Goal: Task Accomplishment & Management: Use online tool/utility

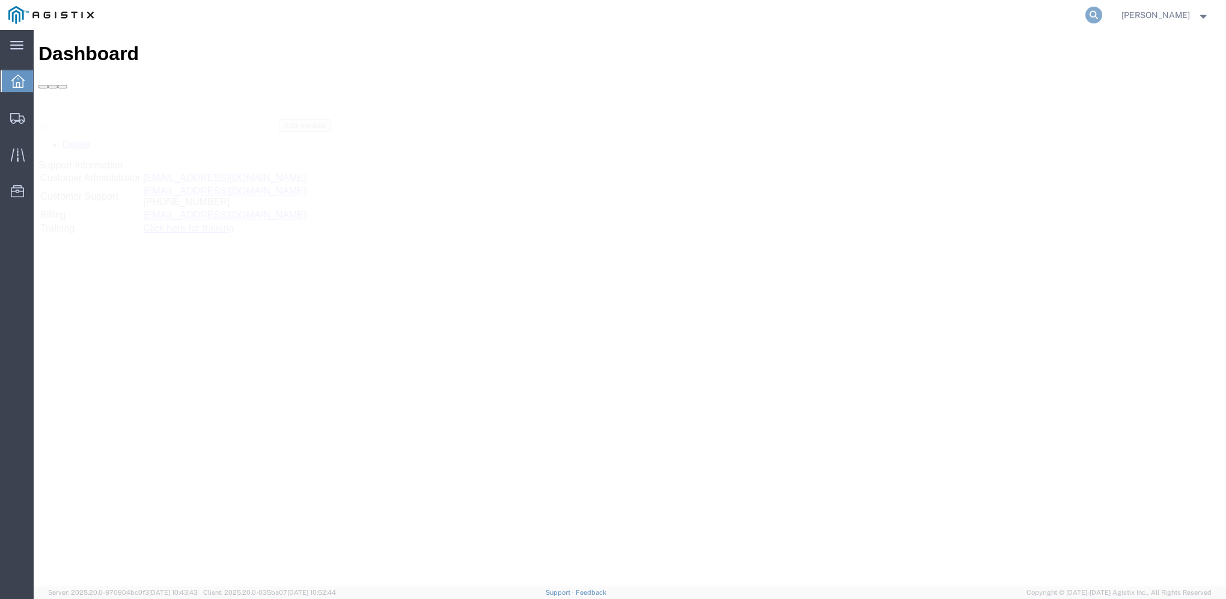
click at [1102, 14] on icon at bounding box center [1094, 15] width 17 height 17
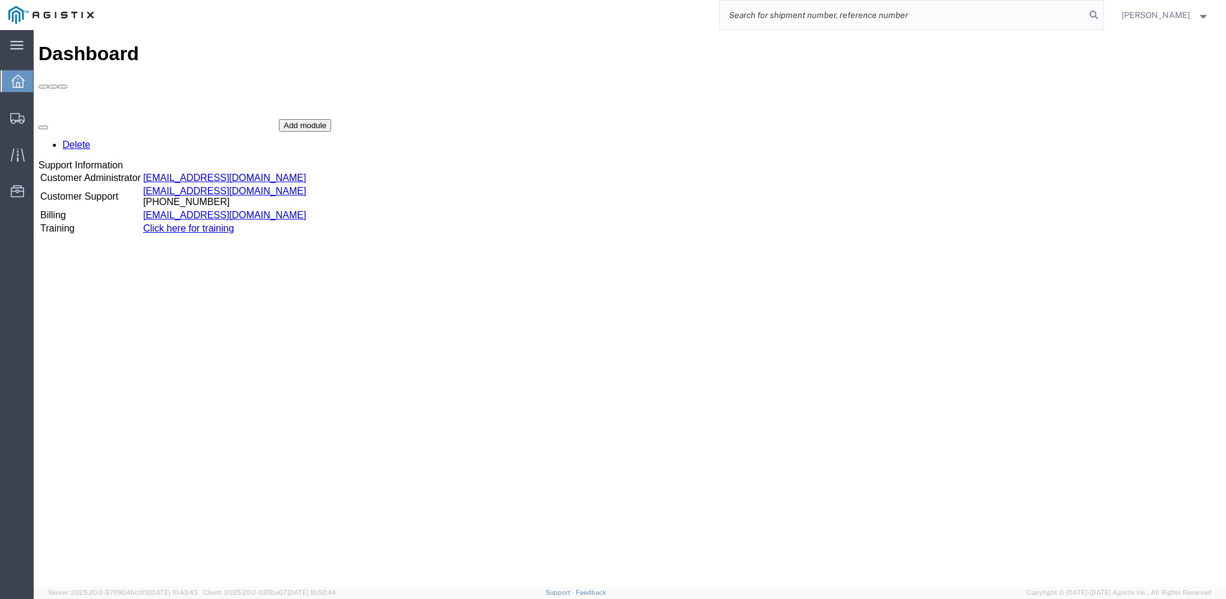
click at [872, 12] on input "search" at bounding box center [902, 15] width 365 height 29
type input "56921408"
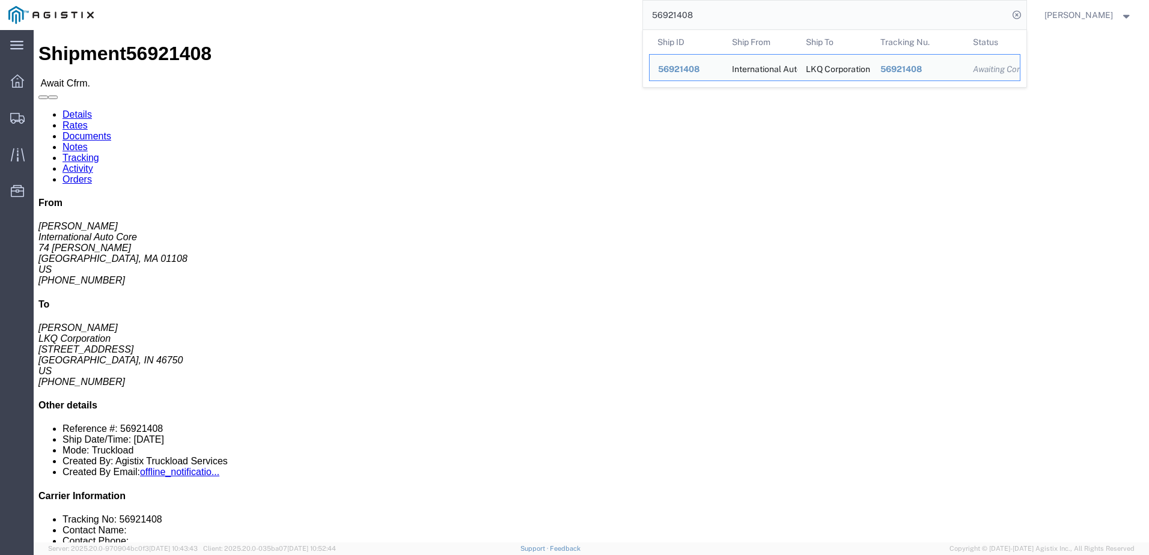
click link "Rates"
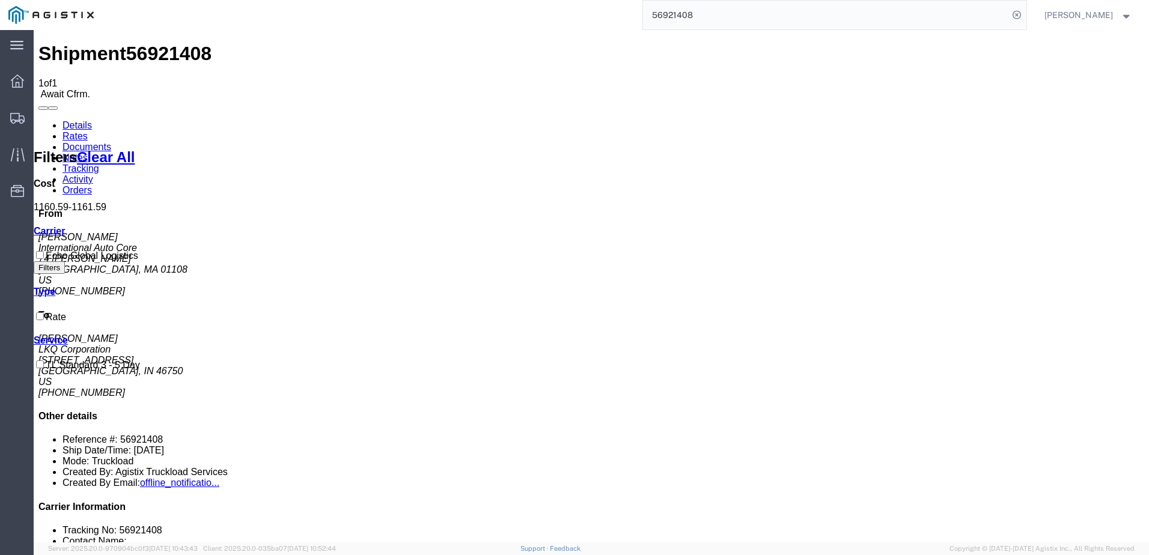
click at [88, 153] on link "Notes" at bounding box center [75, 158] width 25 height 10
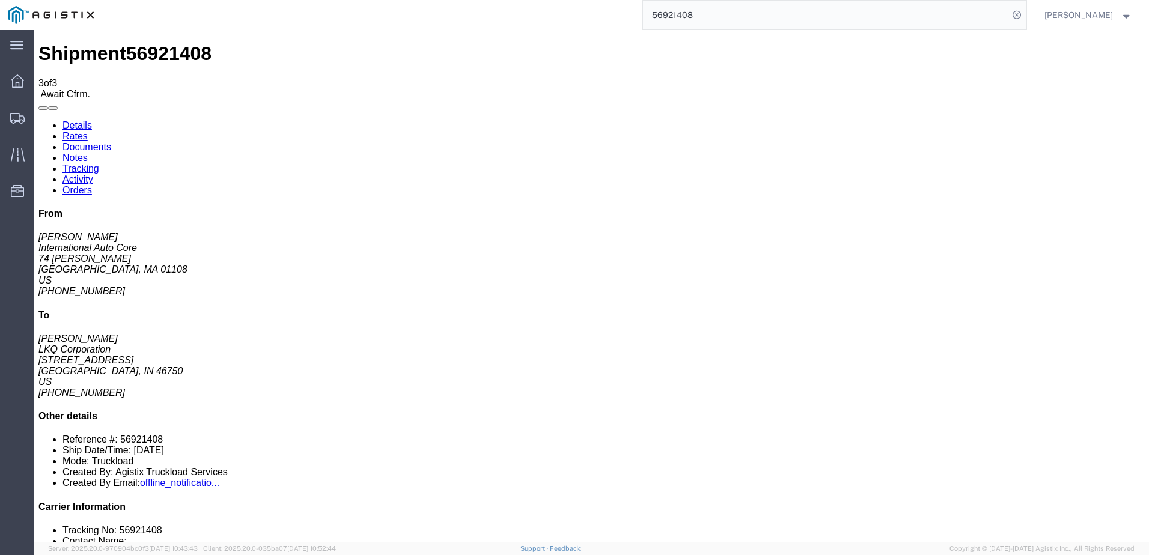
click at [83, 120] on link "Details" at bounding box center [77, 125] width 29 height 10
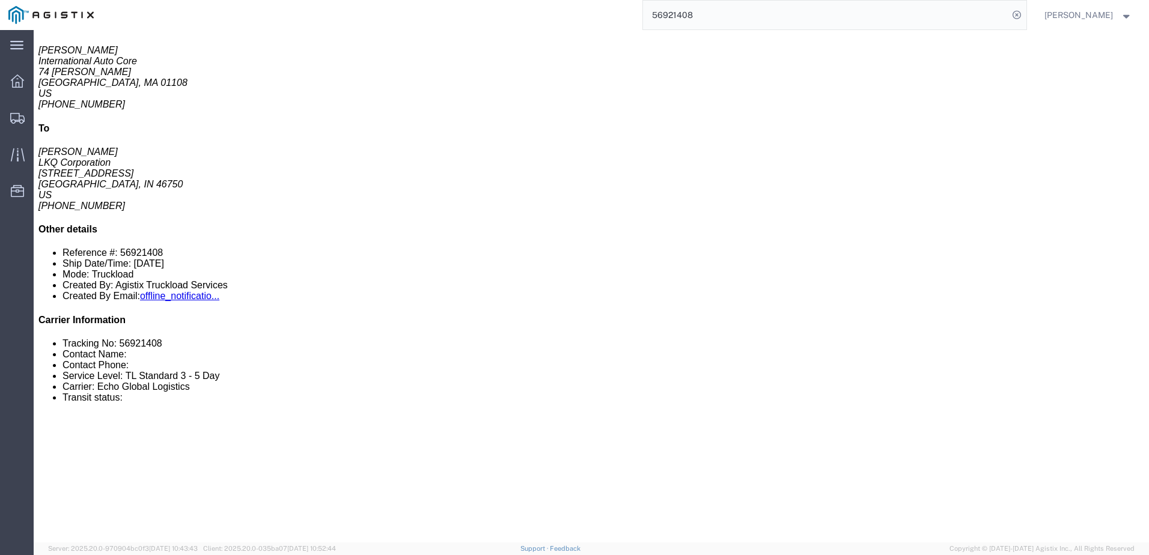
scroll to position [240, 0]
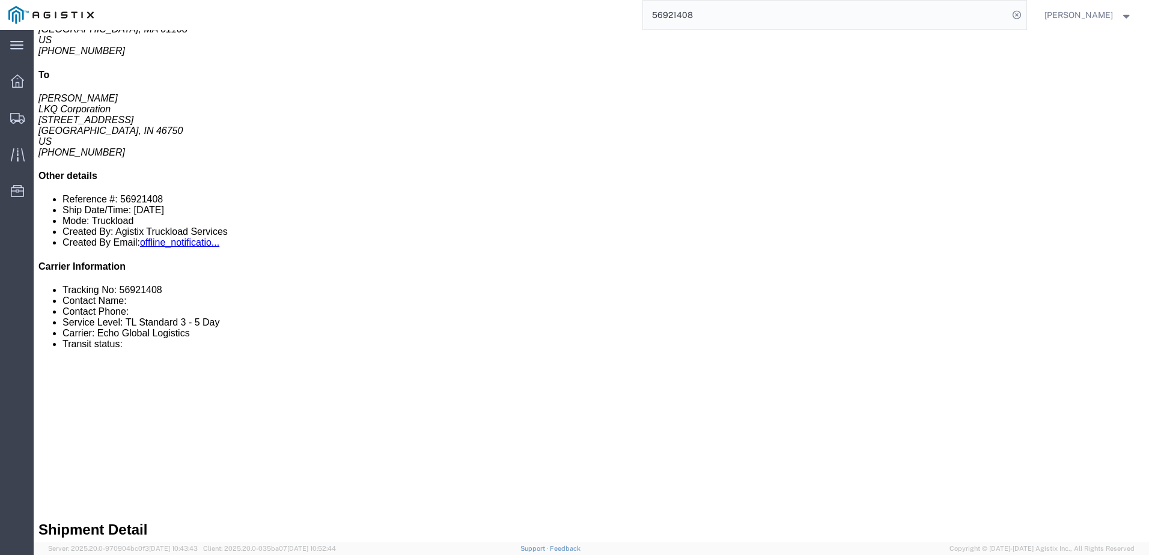
click h2 "Special services"
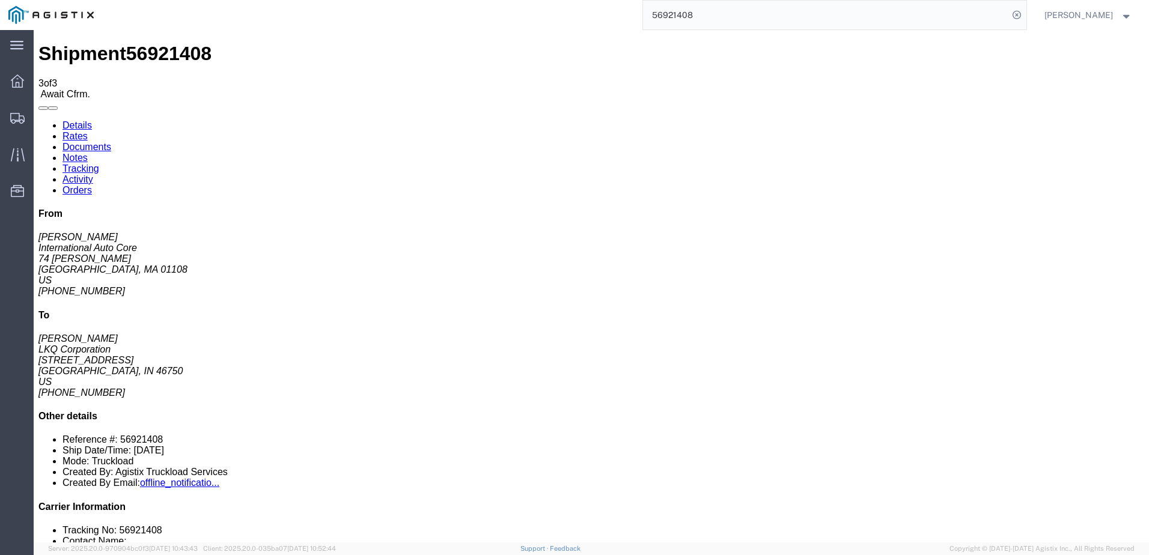
click link "Rates"
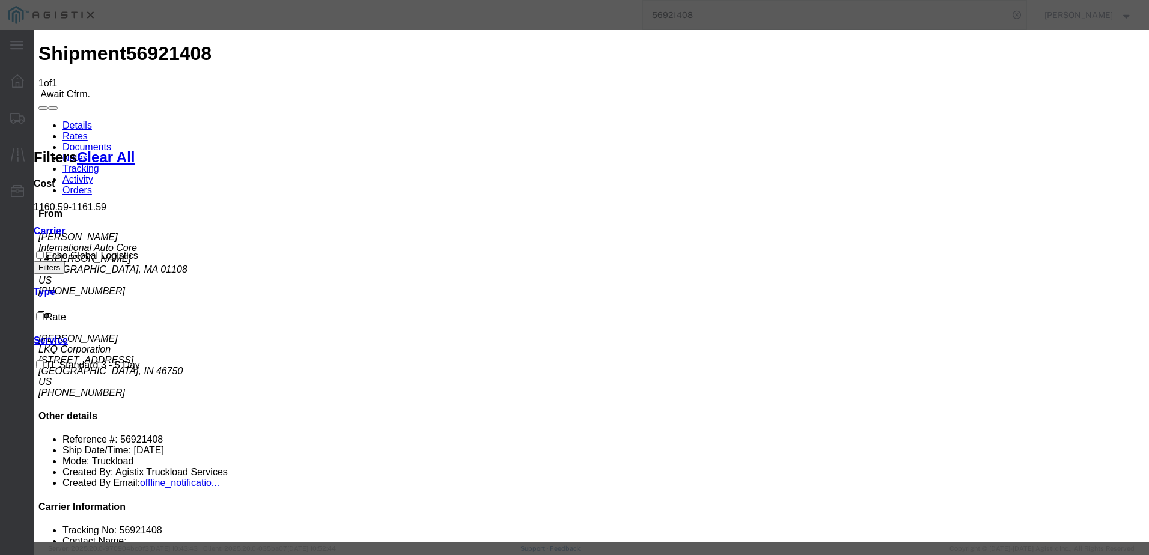
type input "64539162"
type input "[PERSON_NAME]"
type input "3127686379"
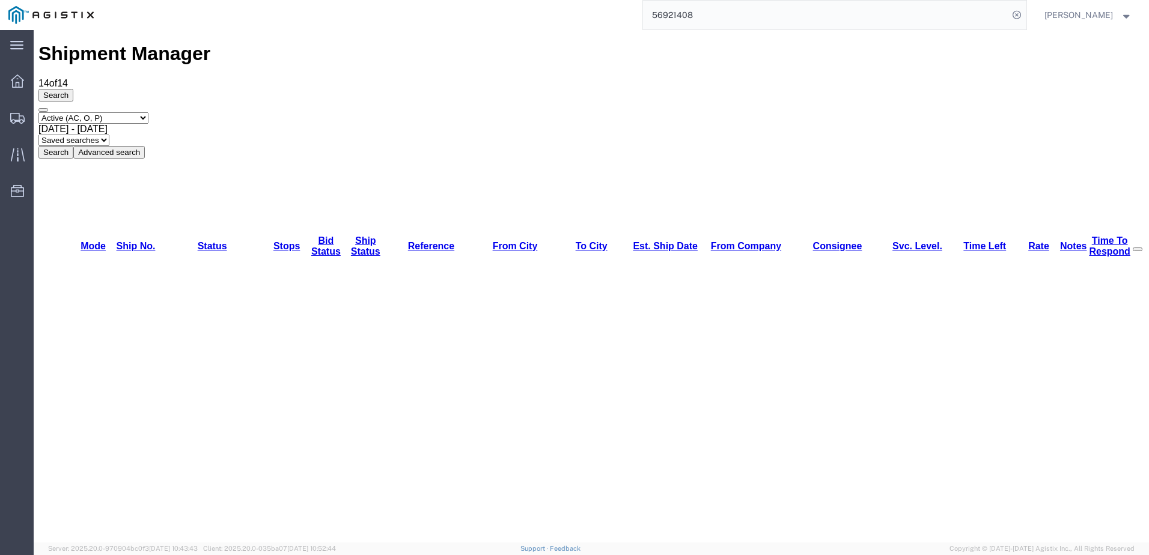
click at [915, 46] on div "Shipment Manager 14 of 14 Search Select status Active (AC, O, P) All Approved A…" at bounding box center [591, 100] width 1106 height 115
click at [830, 23] on input "56921408" at bounding box center [825, 15] width 365 height 29
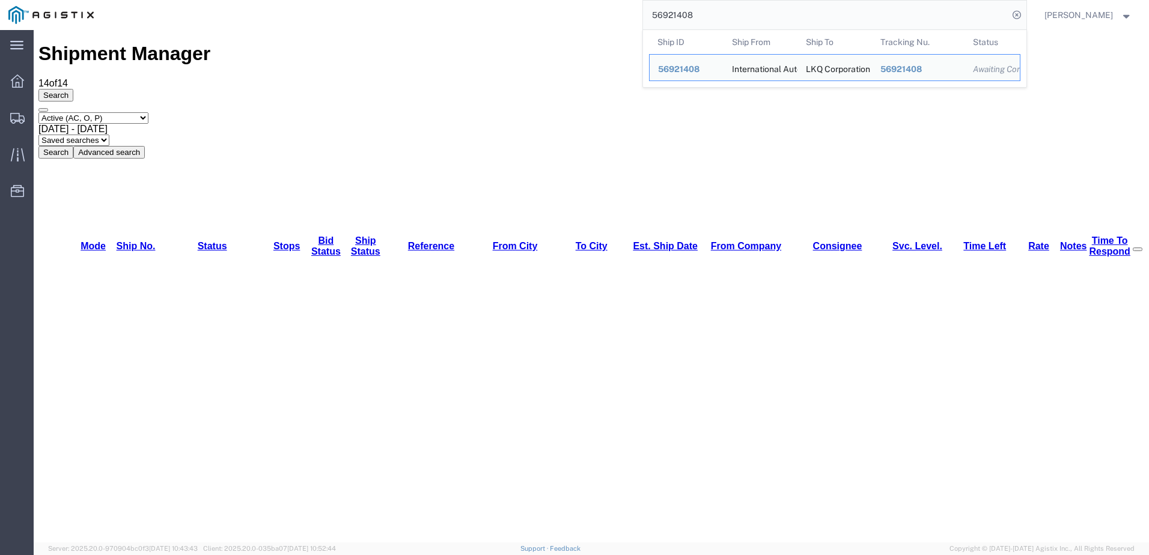
paste input "67936"
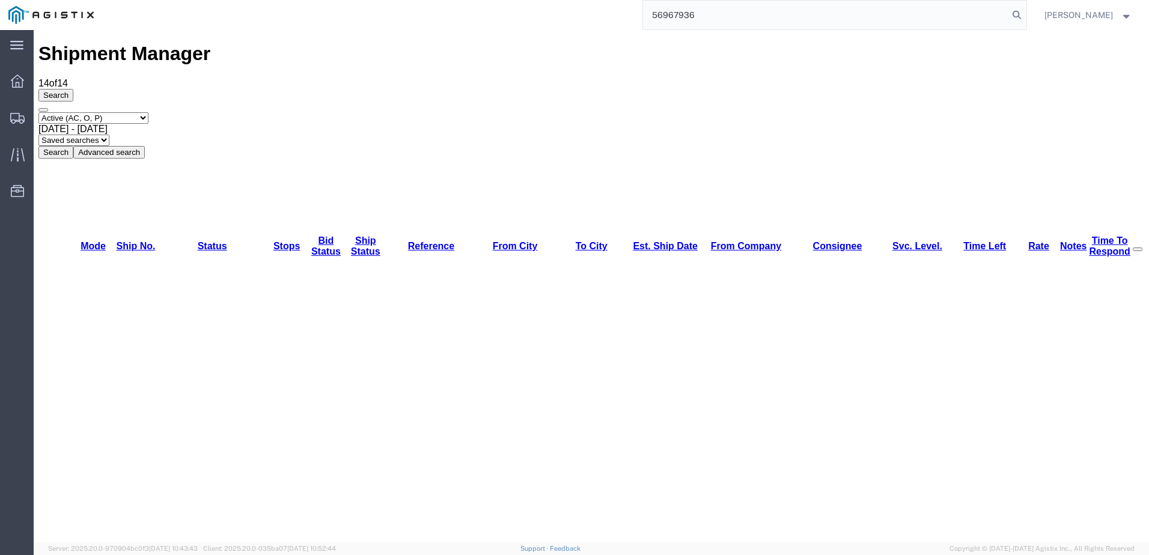
type input "56967936"
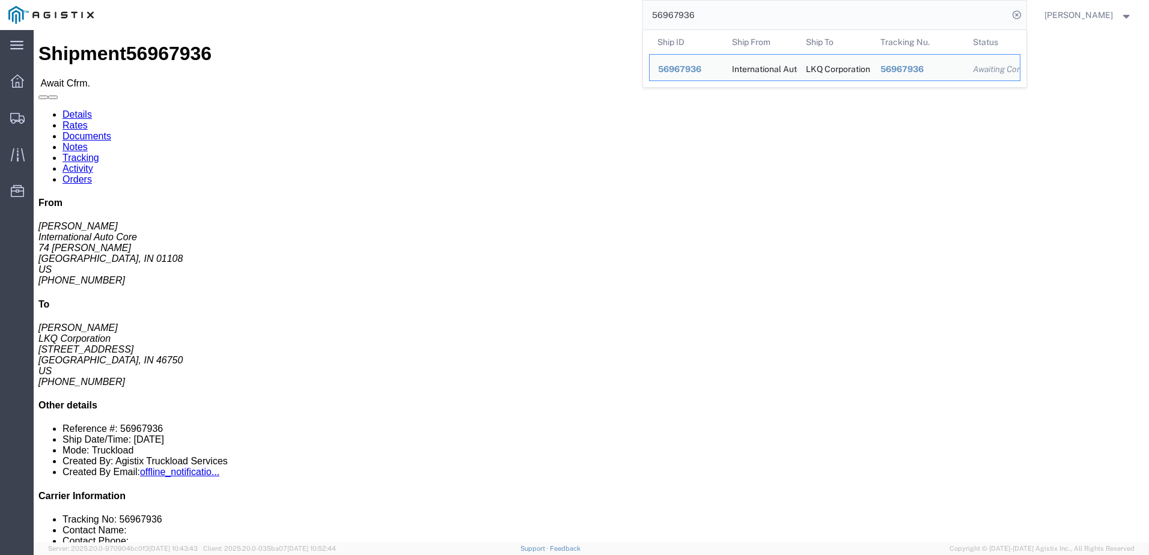
click link "Notes"
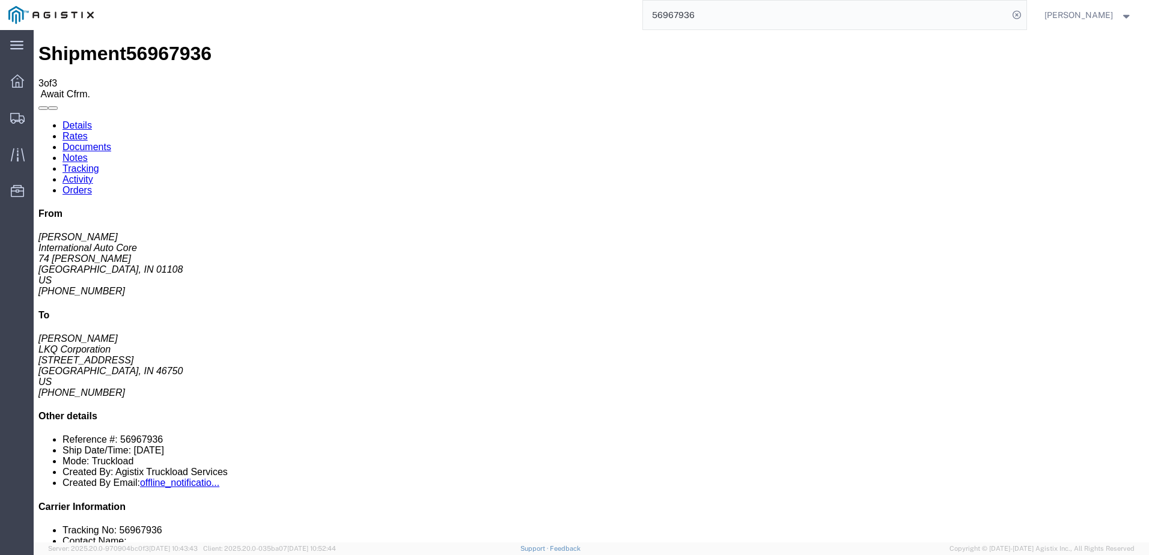
click at [84, 120] on link "Details" at bounding box center [77, 125] width 29 height 10
click link "Rates"
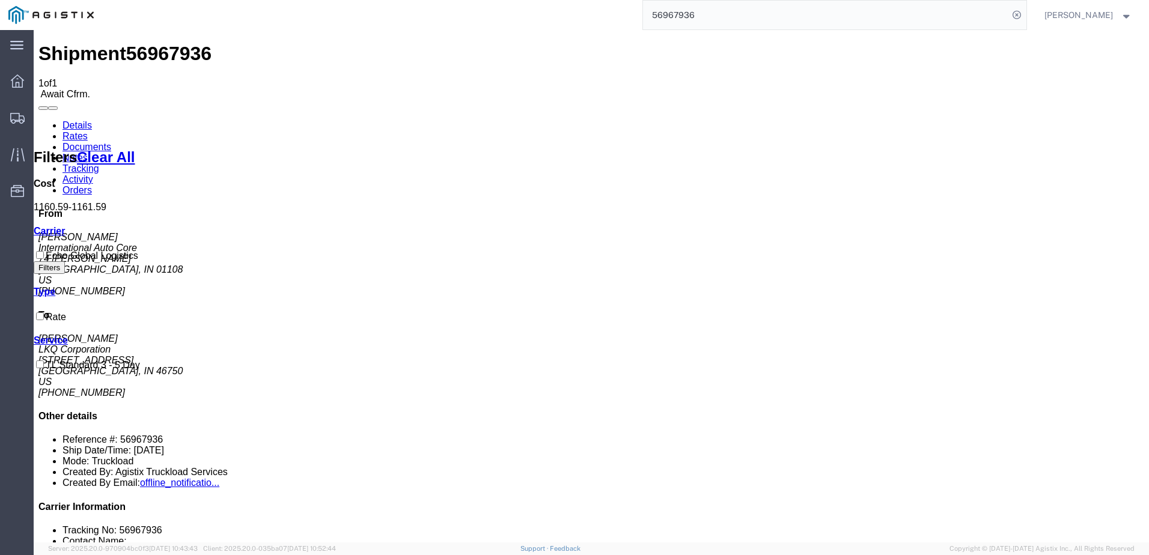
drag, startPoint x: 553, startPoint y: 269, endPoint x: 600, endPoint y: 216, distance: 71.5
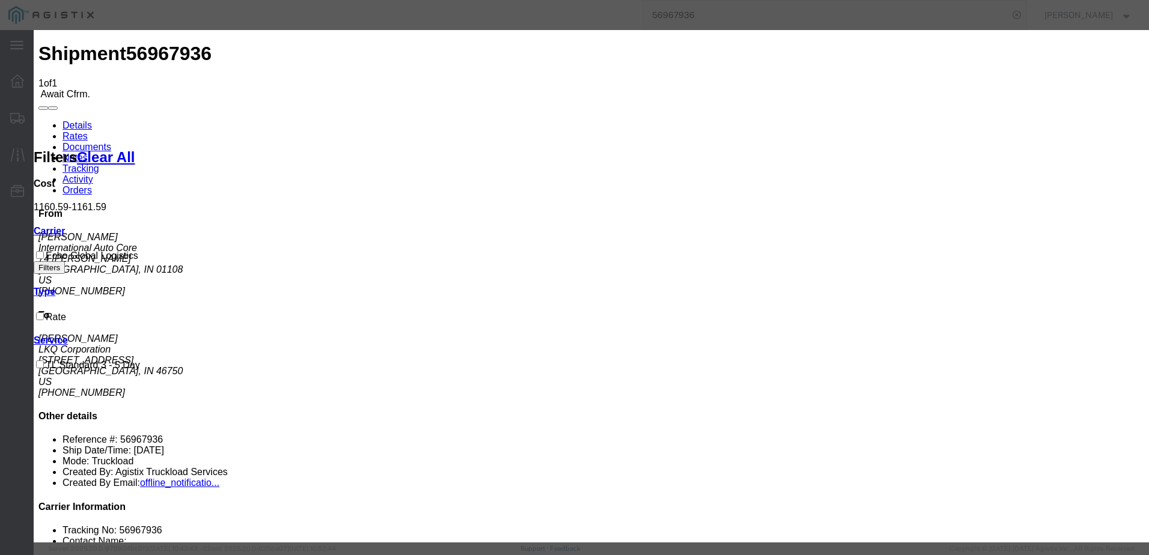
type input "64539196"
type input "[PERSON_NAME]"
type input "3127686379"
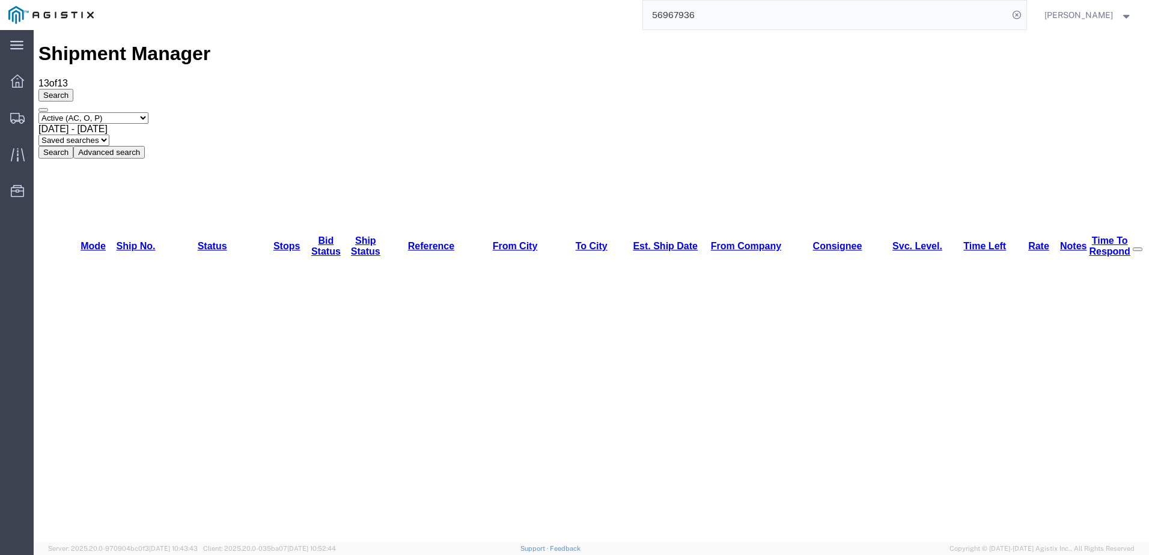
click at [870, 60] on div "Shipment Manager 13 of 13 Search Select status Active (AC, O, P) All Approved A…" at bounding box center [591, 100] width 1106 height 115
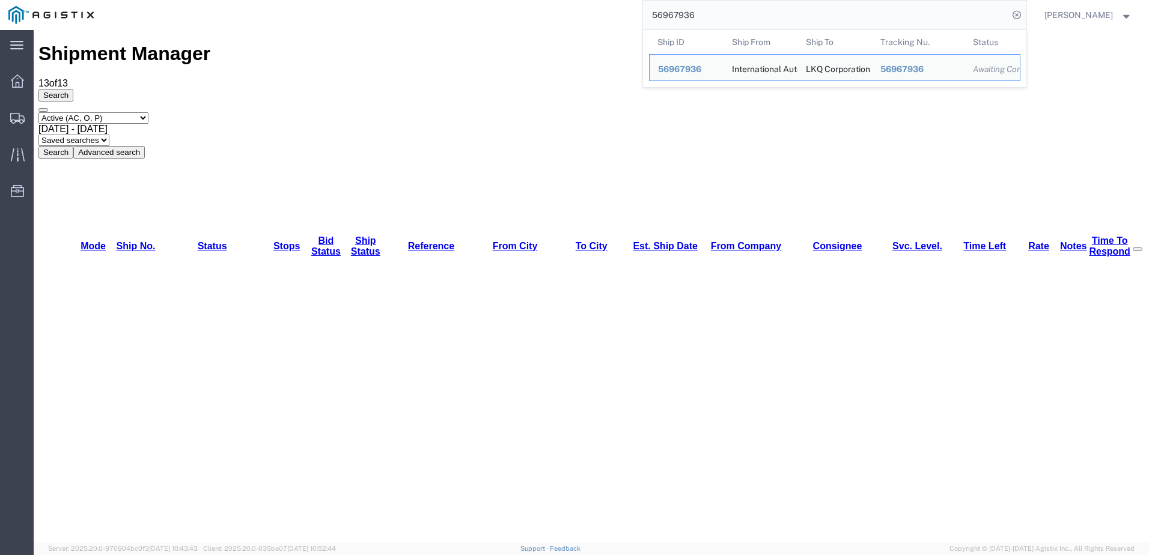
click at [1009, 19] on input "56967936" at bounding box center [825, 15] width 365 height 29
click at [732, 9] on input "56967936" at bounding box center [825, 15] width 365 height 29
drag, startPoint x: 839, startPoint y: 451, endPoint x: 786, endPoint y: 314, distance: 146.9
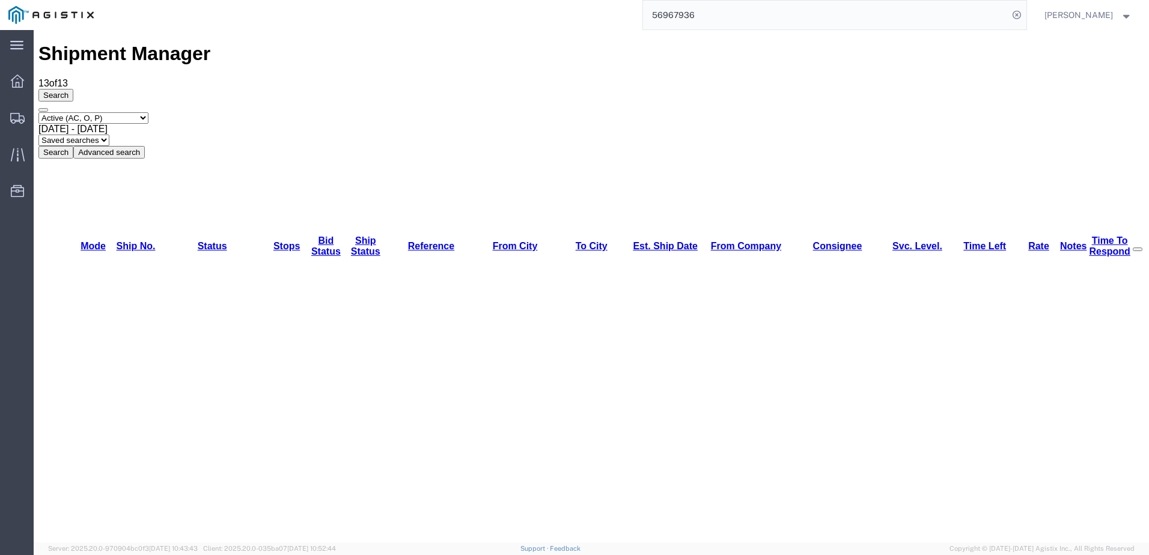
click at [692, 17] on input "56967936" at bounding box center [825, 15] width 365 height 29
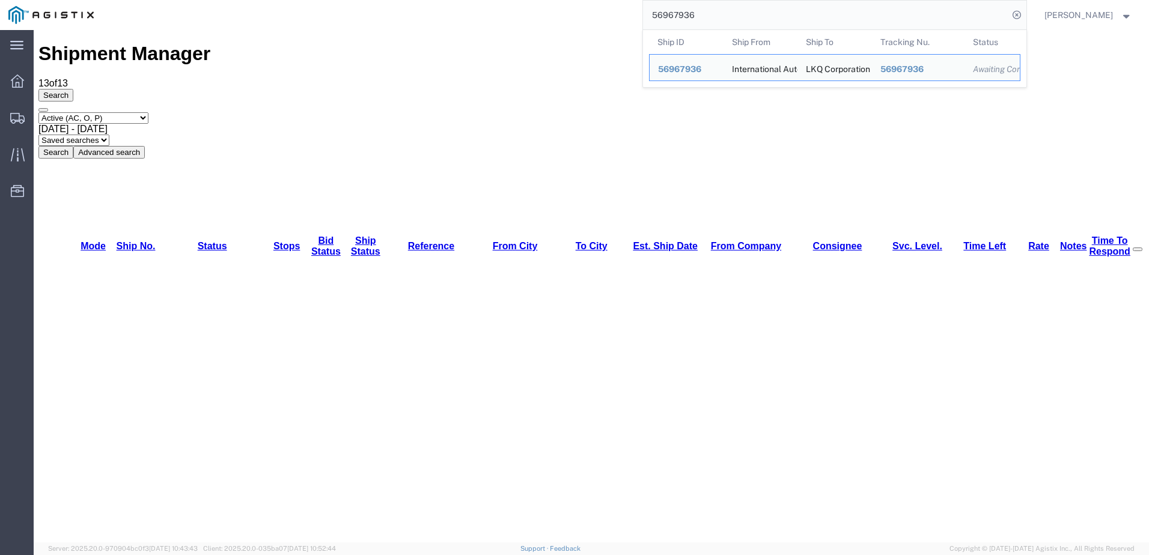
click at [692, 17] on input "56967936" at bounding box center [825, 15] width 365 height 29
paste input "571"
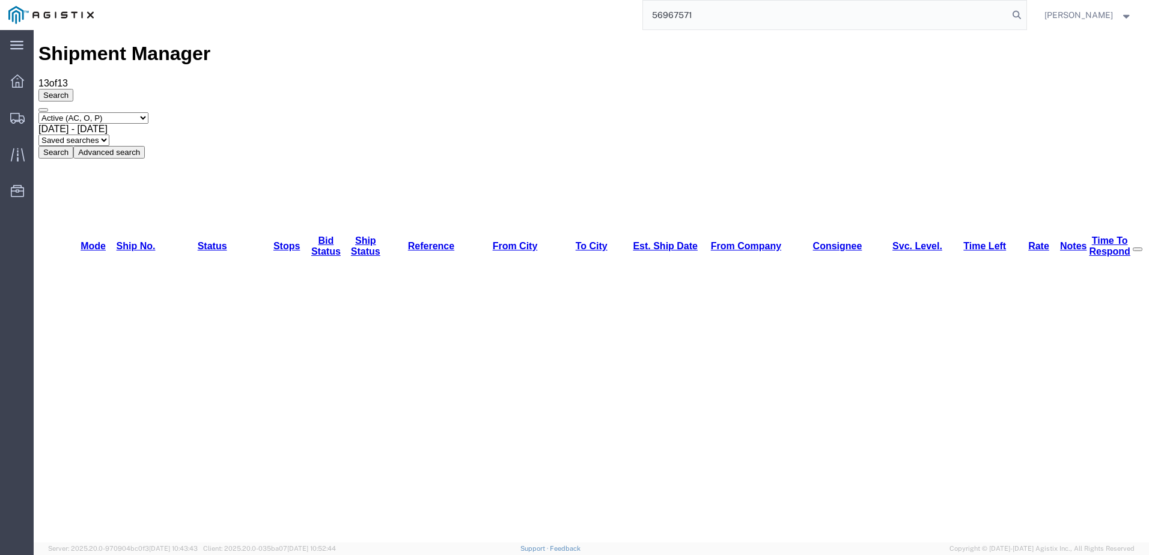
type input "56967571"
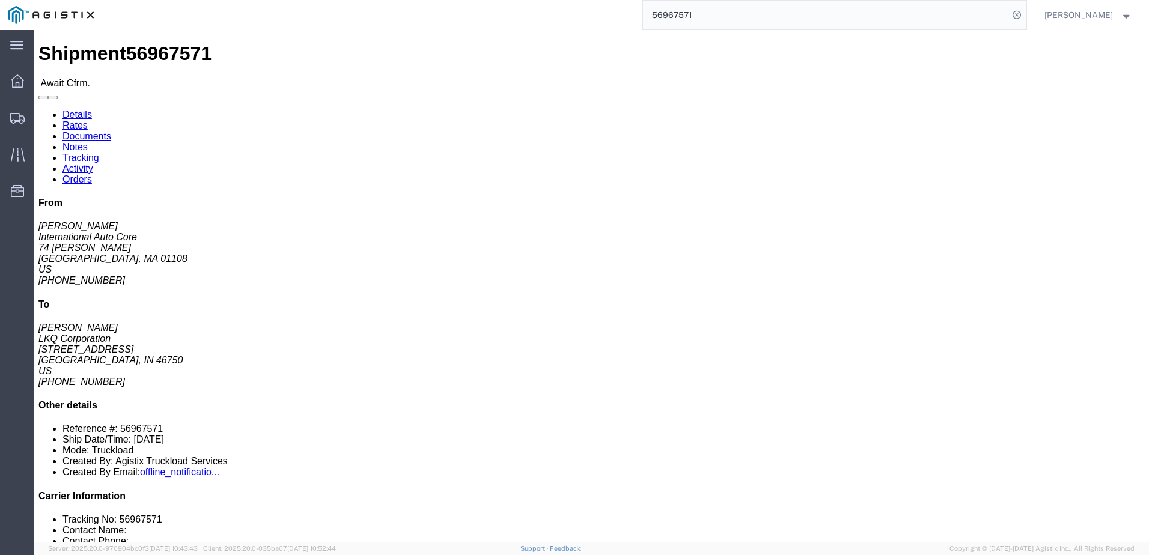
click link "Rates"
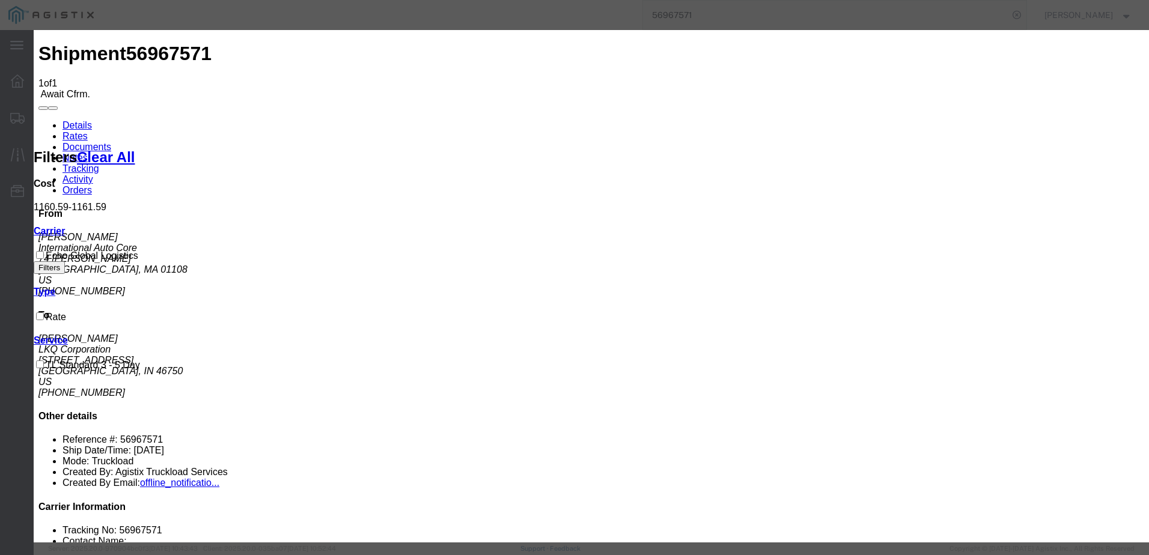
type input "64539236"
drag, startPoint x: 464, startPoint y: 192, endPoint x: 465, endPoint y: 201, distance: 9.1
type input "[PERSON_NAME]"
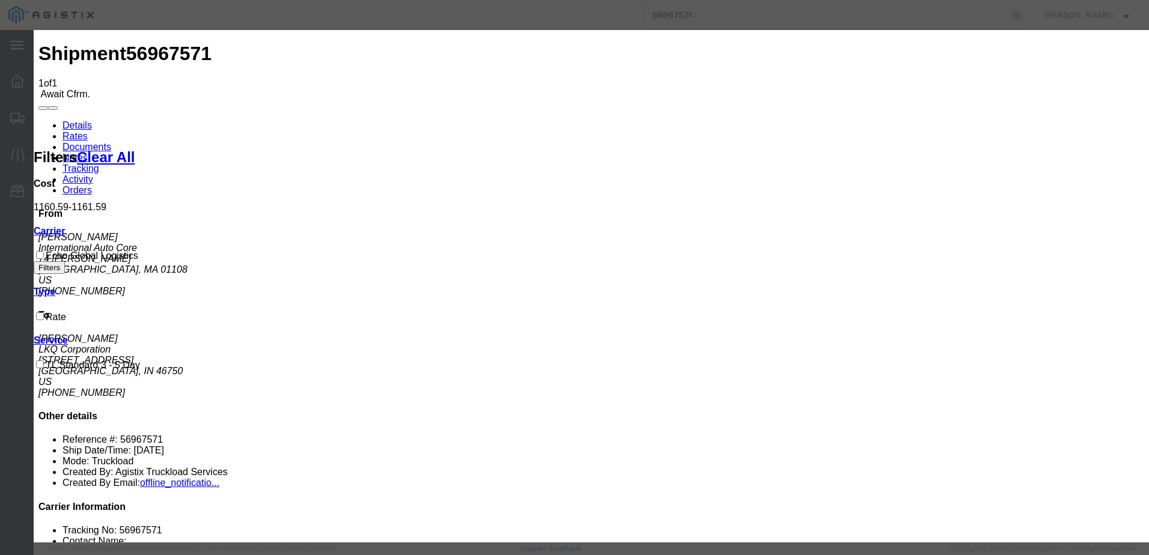
type input "3127686379"
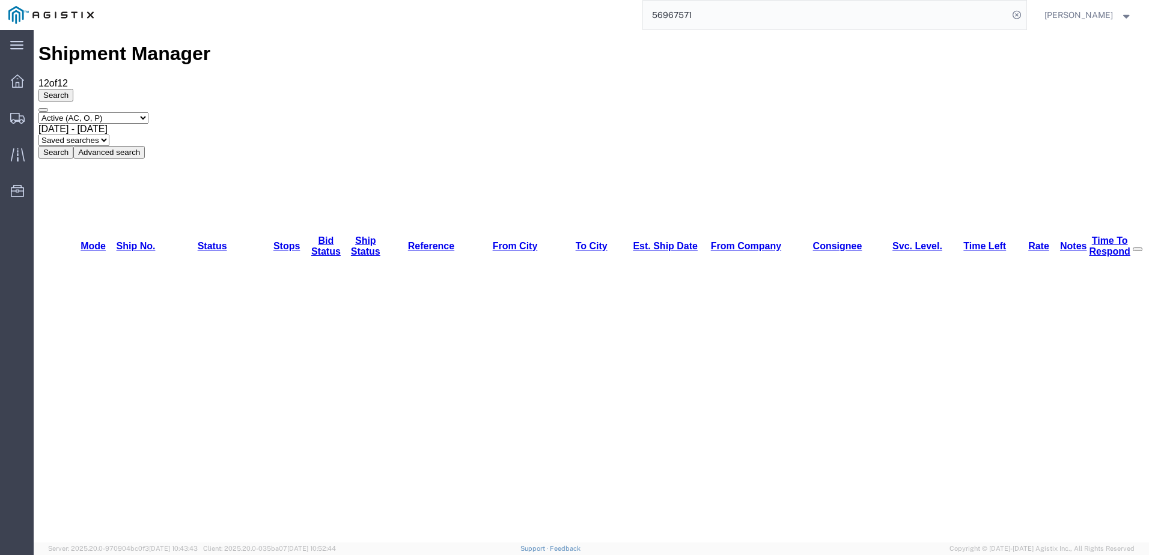
drag, startPoint x: 509, startPoint y: 36, endPoint x: 656, endPoint y: 36, distance: 146.7
click at [510, 43] on div "Shipment Manager 12 of 12 Search Select status Active (AC, O, P) All Approved A…" at bounding box center [591, 100] width 1106 height 115
click at [686, 8] on input "56967571" at bounding box center [825, 15] width 365 height 29
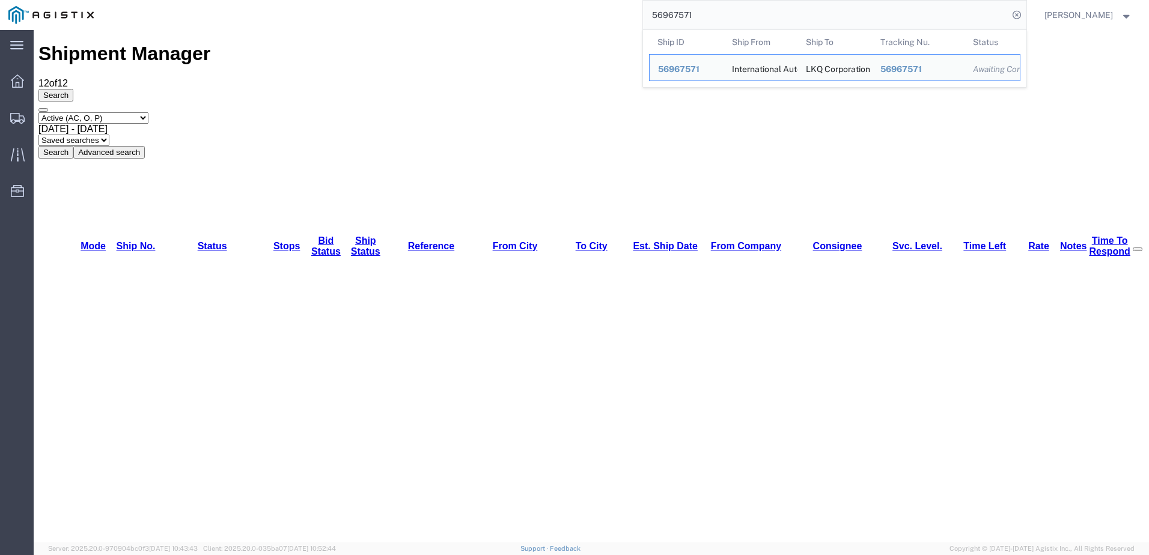
click at [685, 18] on input "56967571" at bounding box center [825, 15] width 365 height 29
paste input "21547"
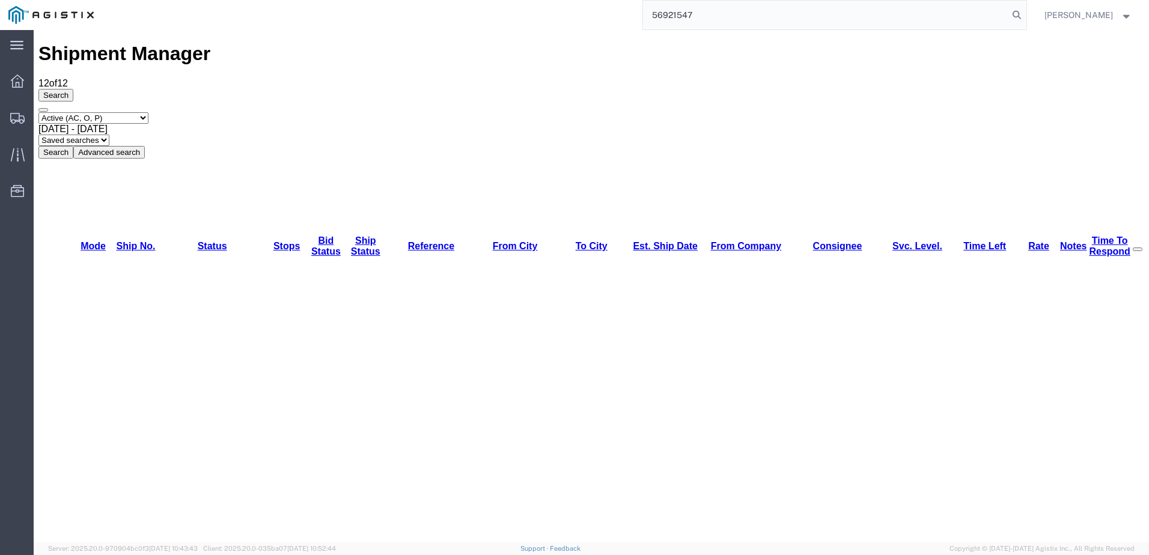
type input "56921547"
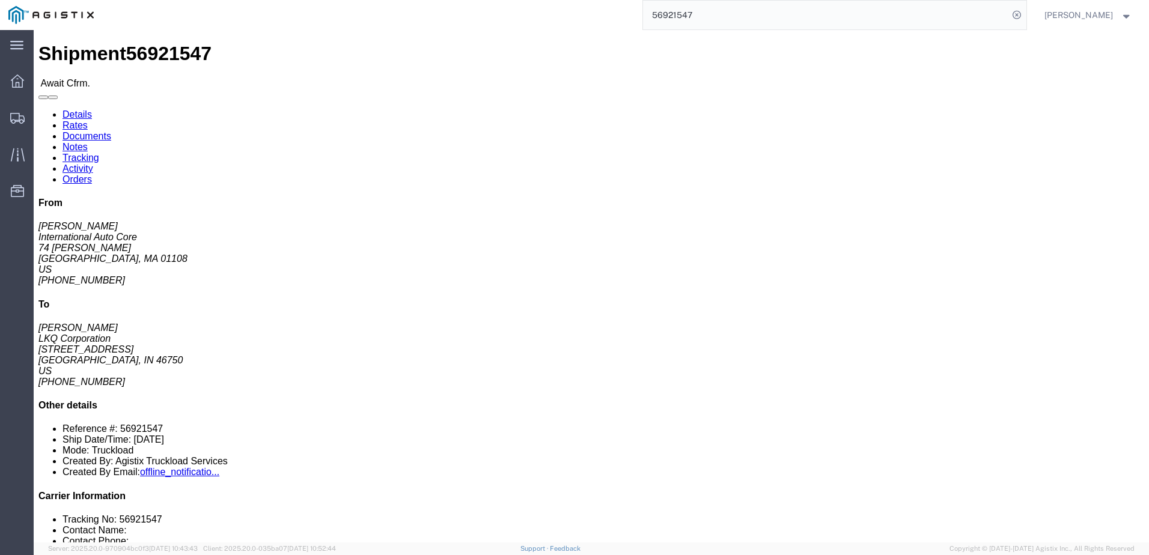
click link "Notes"
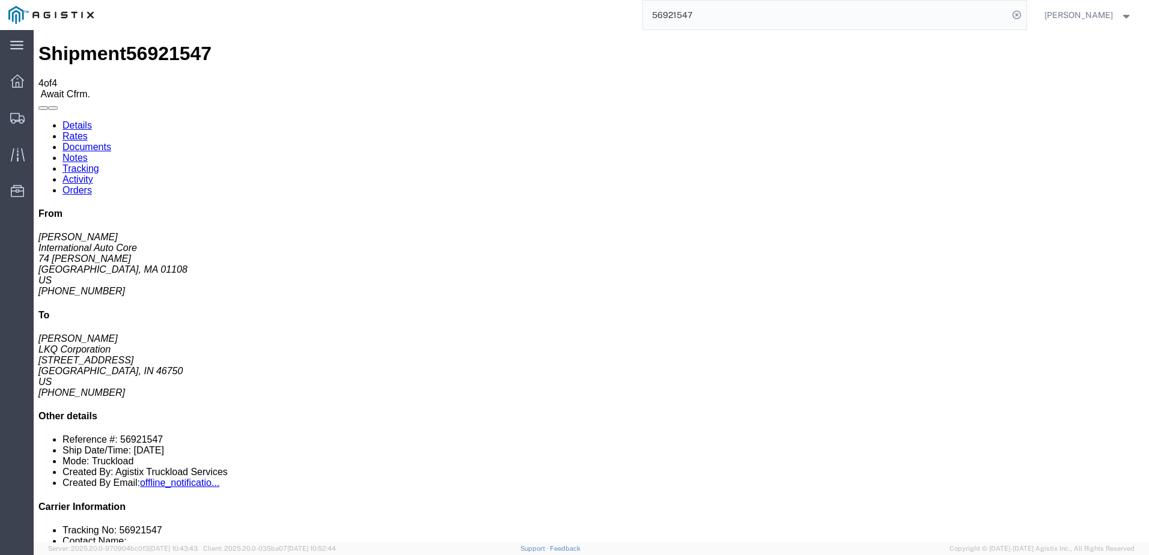
click at [82, 120] on link "Details" at bounding box center [77, 125] width 29 height 10
click link "Rates"
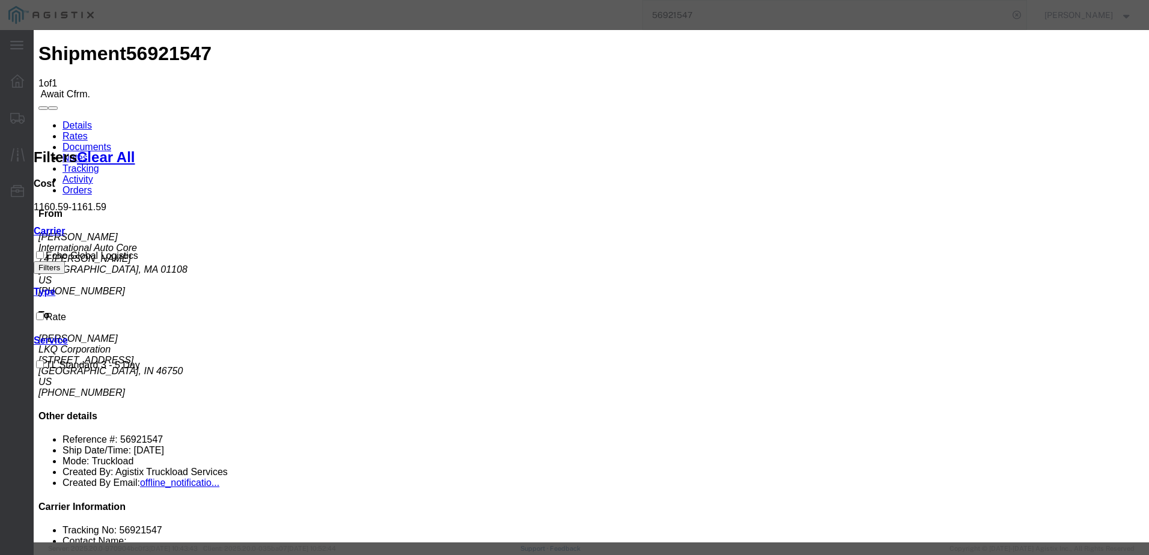
drag, startPoint x: 445, startPoint y: 174, endPoint x: 438, endPoint y: 174, distance: 7.8
type input "64539273"
type input "[PERSON_NAME]"
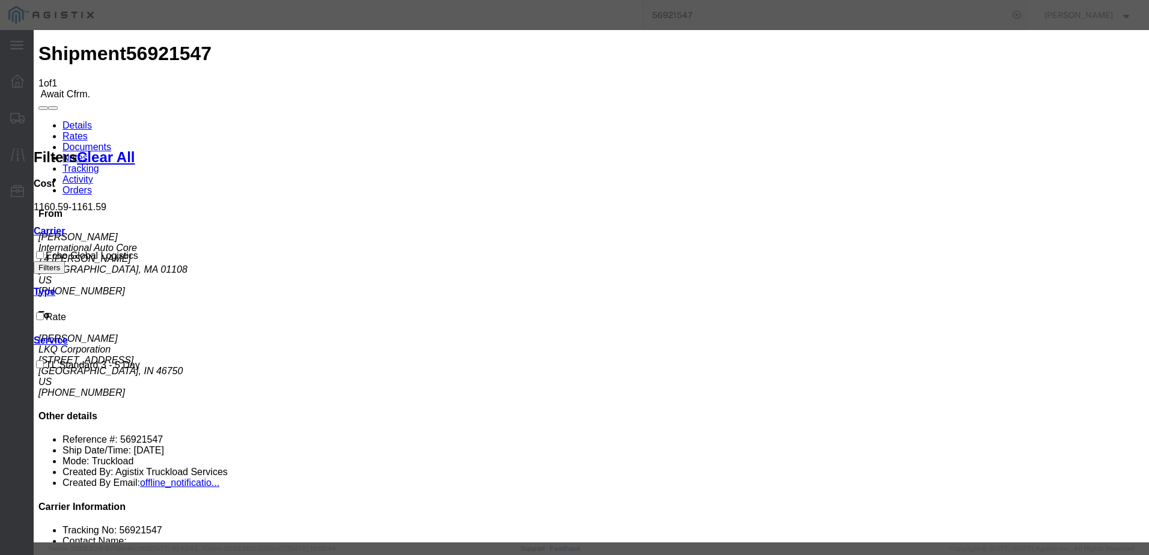
type input "3127686379"
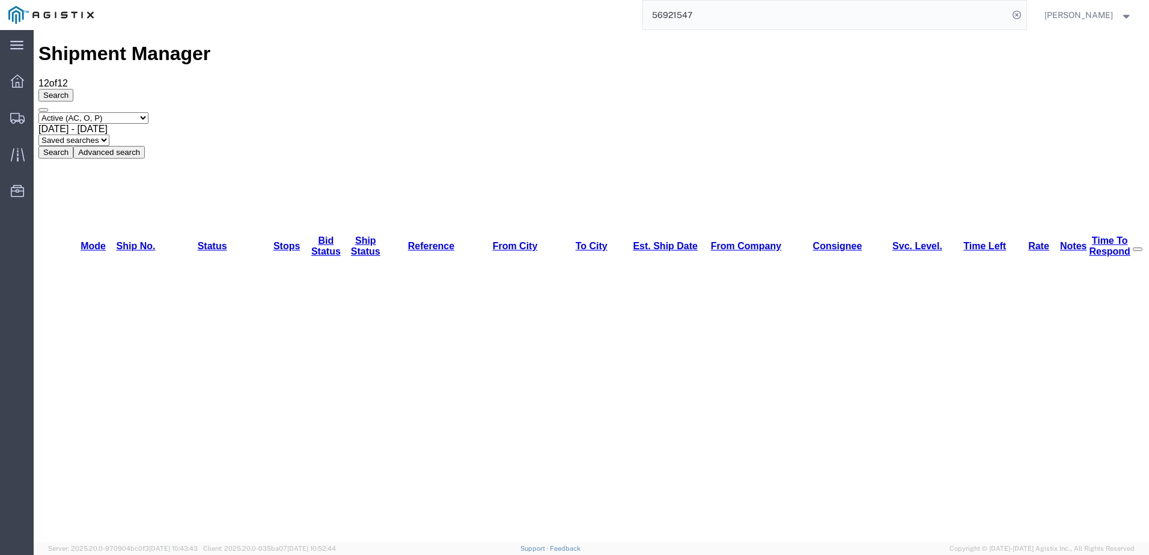
click at [909, 112] on div "Select status Active (AC, O, P) All Approved Awaiting Confirmation (AC) Booked …" at bounding box center [591, 135] width 1106 height 46
click at [809, 16] on input "56921547" at bounding box center [825, 15] width 365 height 29
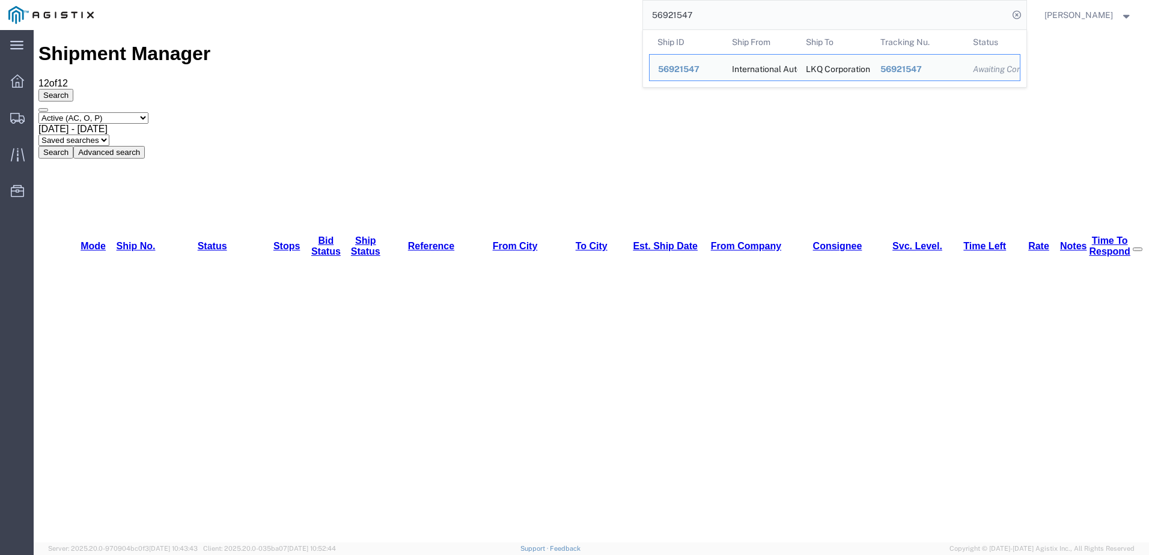
paste input "46"
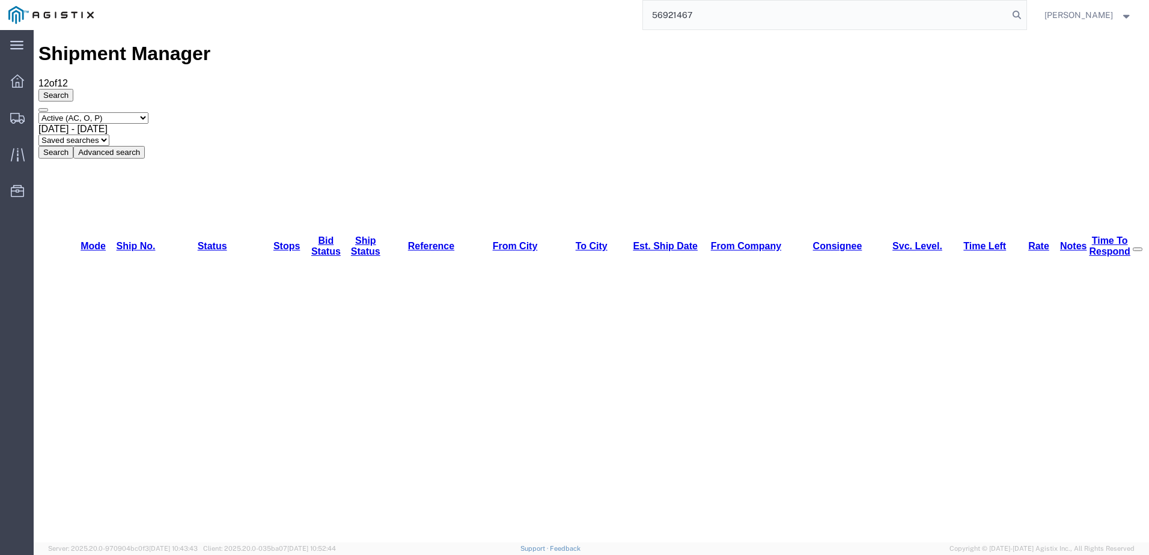
type input "56921467"
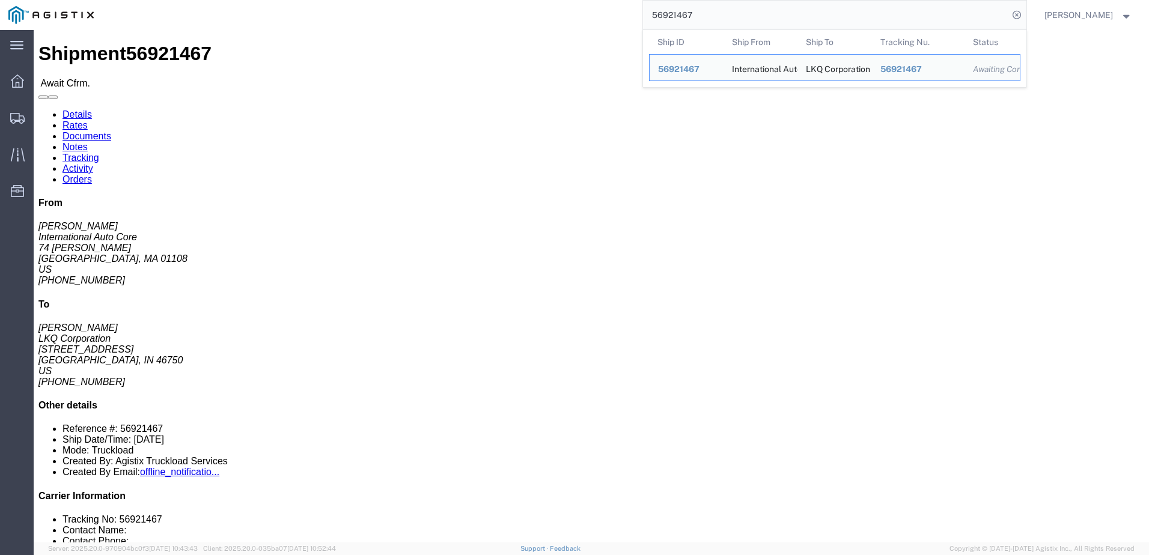
click link "Rates"
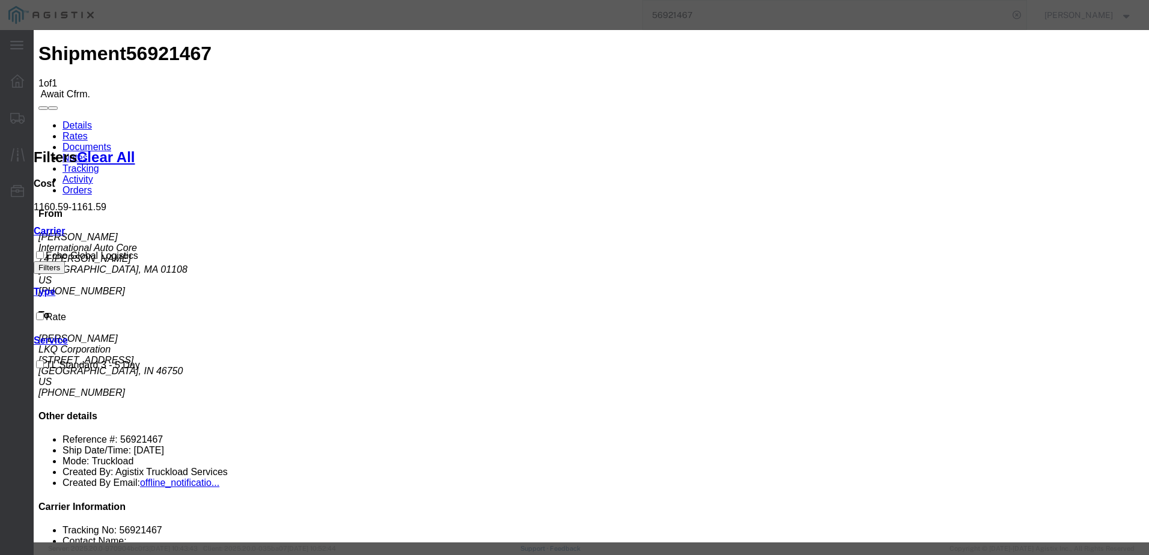
type input "64539315"
type input "[PERSON_NAME]"
type input "3127686379"
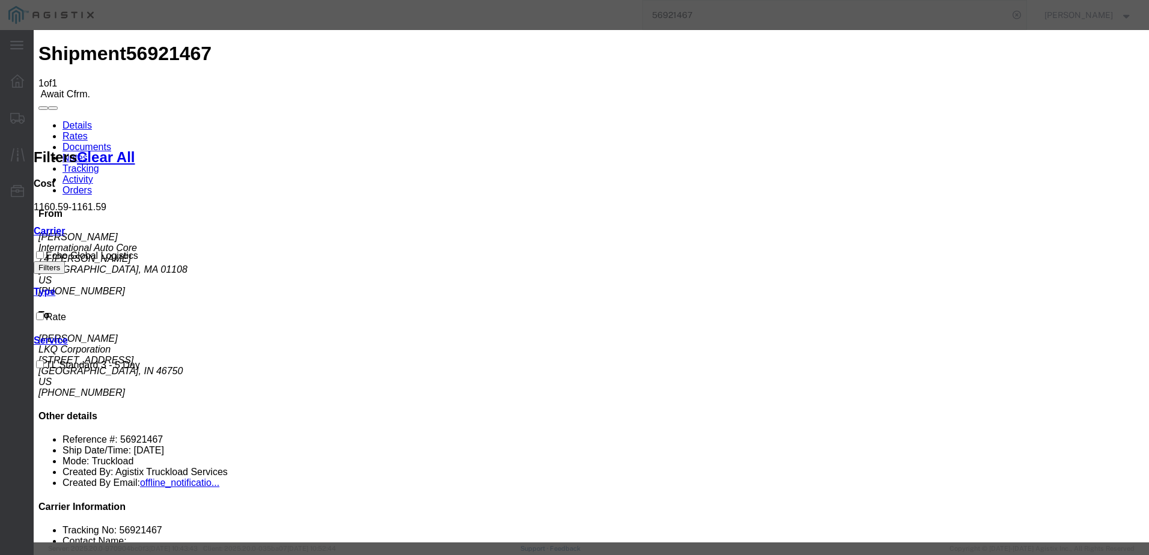
drag, startPoint x: 673, startPoint y: 334, endPoint x: 753, endPoint y: 392, distance: 98.9
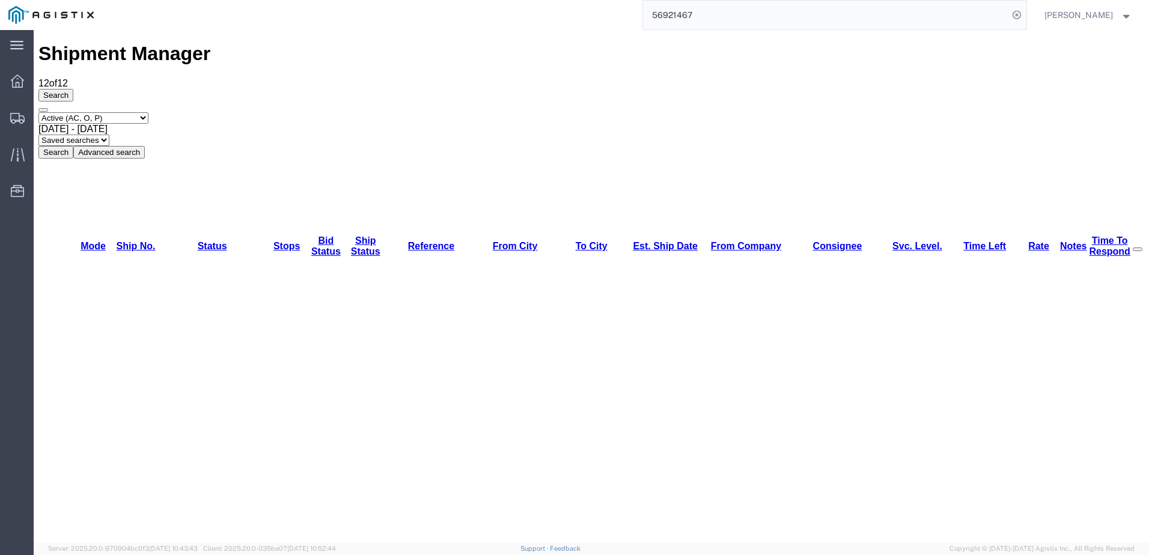
click at [782, 13] on input "56921467" at bounding box center [825, 15] width 365 height 29
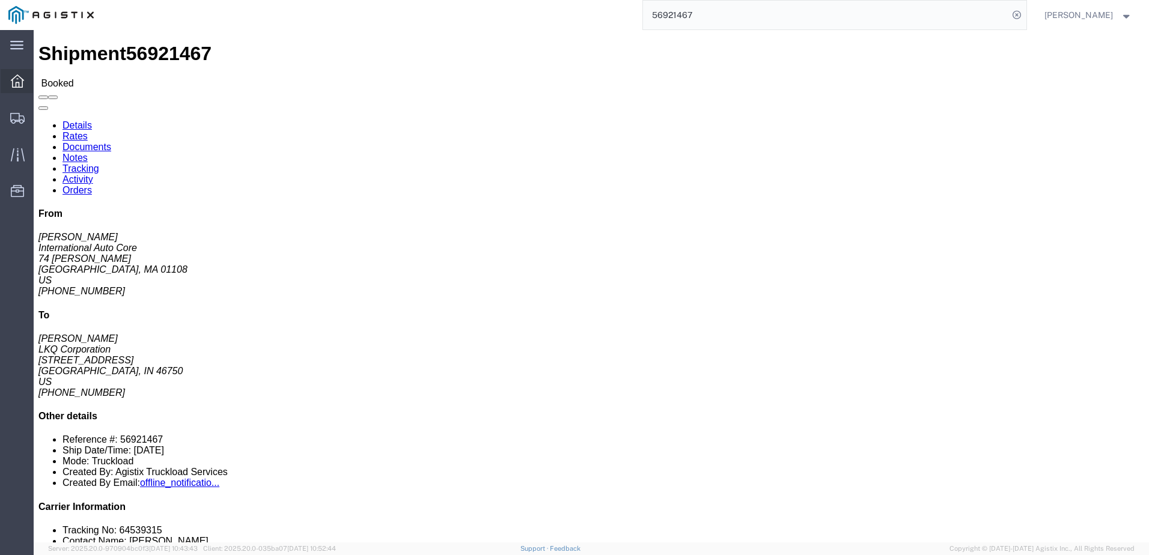
click at [15, 80] on icon at bounding box center [17, 81] width 13 height 13
